Goal: Find contact information: Find contact information

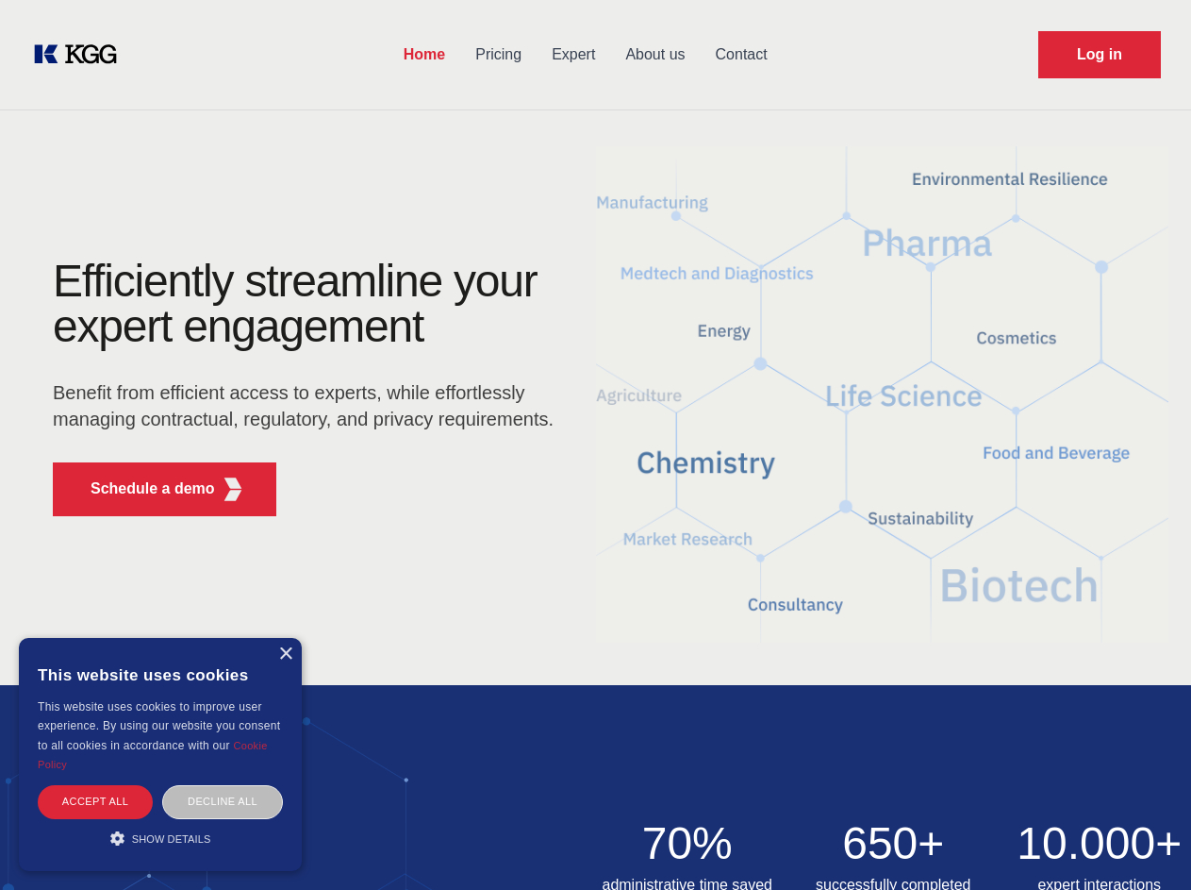
click at [595, 444] on div "Efficiently streamline your expert engagement Benefit from efficient access to …" at bounding box center [310, 394] width 574 height 273
click at [141, 489] on p "Schedule a demo" at bounding box center [153, 488] width 125 height 23
click at [285, 654] on div "× This website uses cookies This website uses cookies to improve user experienc…" at bounding box center [160, 754] width 283 height 233
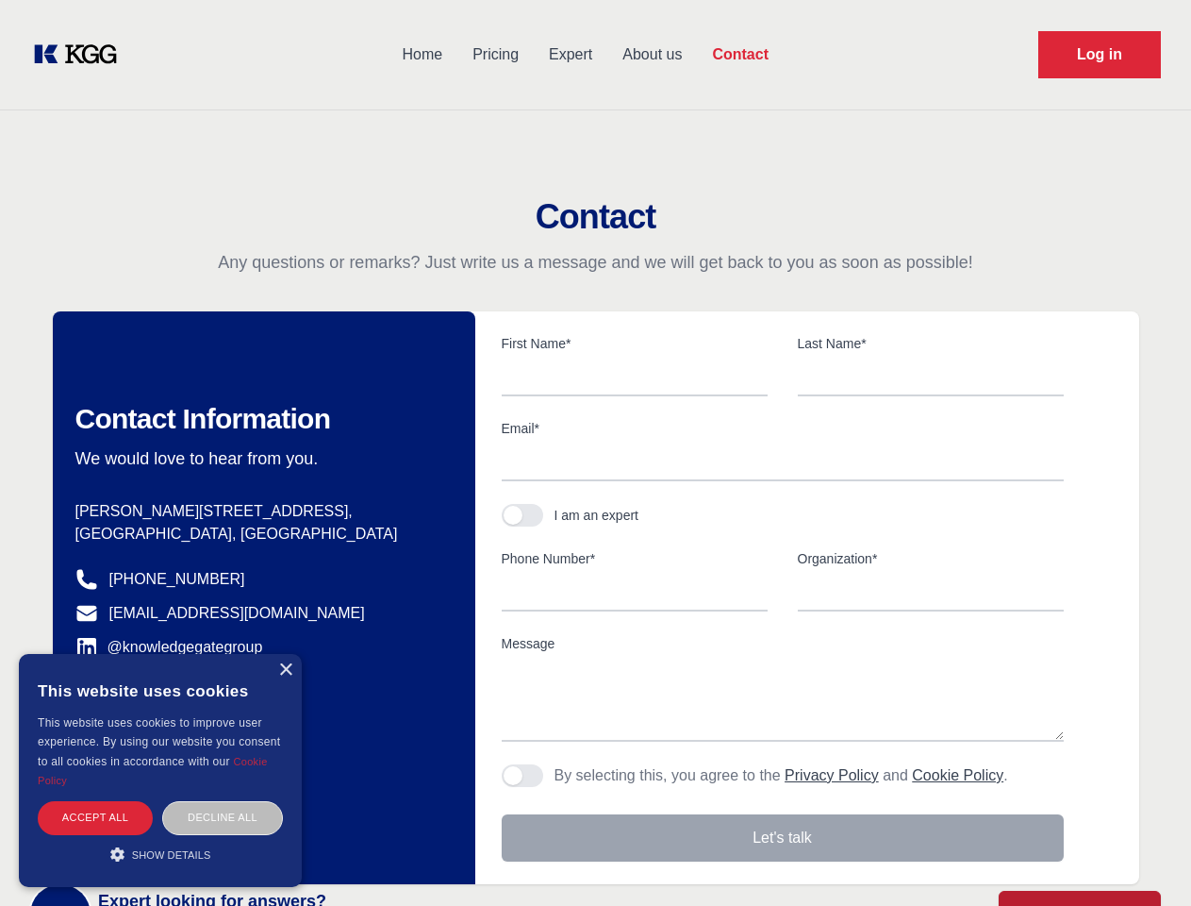
click at [95, 801] on div "Accept all" at bounding box center [95, 817] width 115 height 33
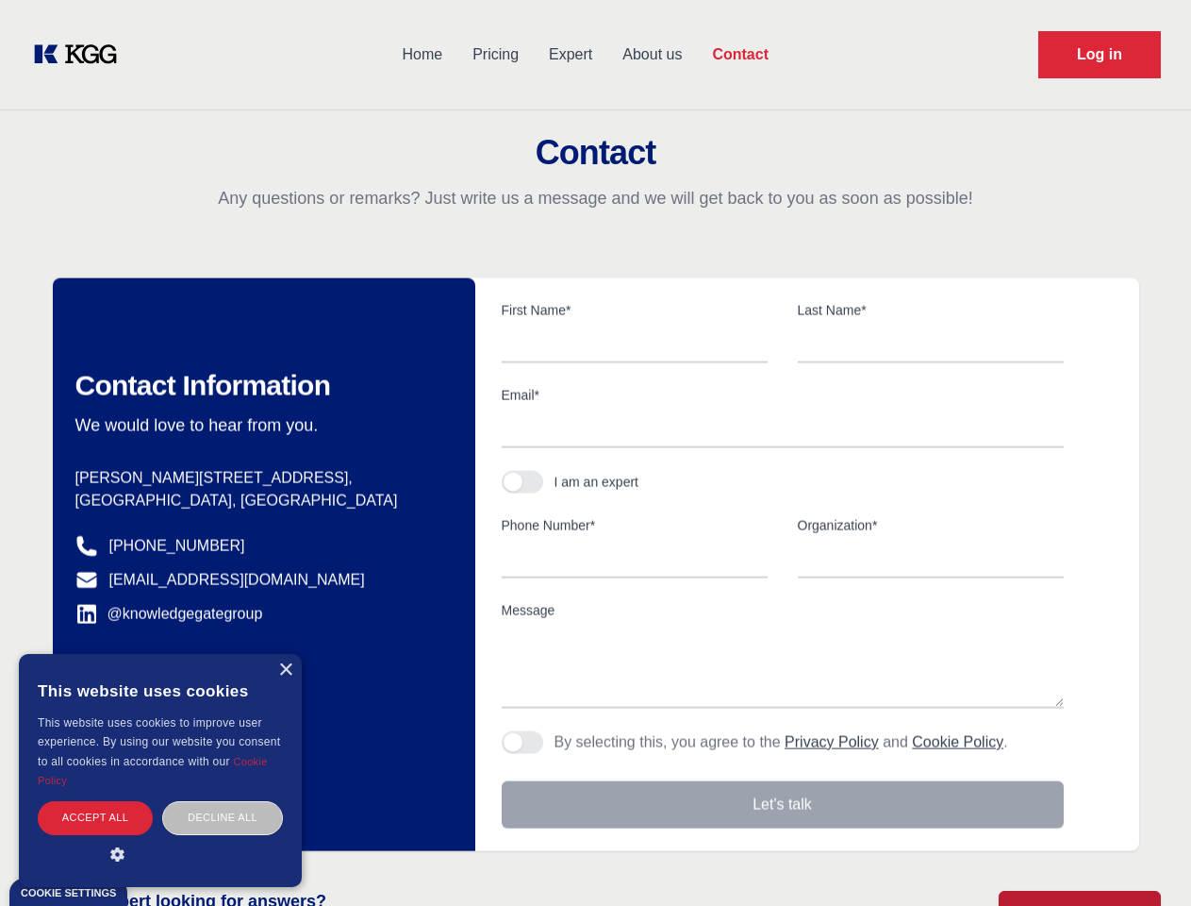
click at [223, 801] on div "Contact Information We would love to hear from you. Postal address [PERSON_NAME…" at bounding box center [264, 564] width 423 height 573
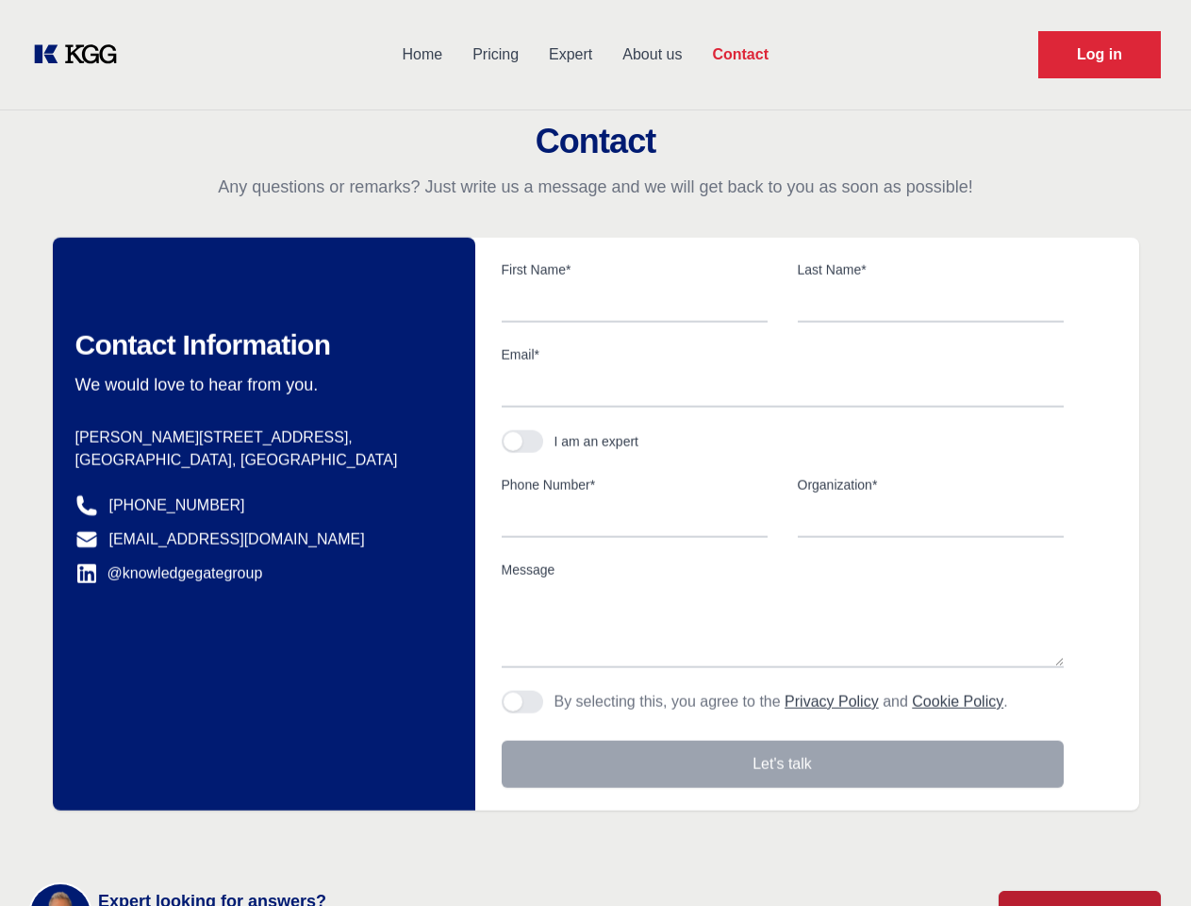
click at [160, 838] on main "Contact Any questions or remarks? Just write us a message and we will get back …" at bounding box center [595, 491] width 1191 height 982
